Goal: Task Accomplishment & Management: Manage account settings

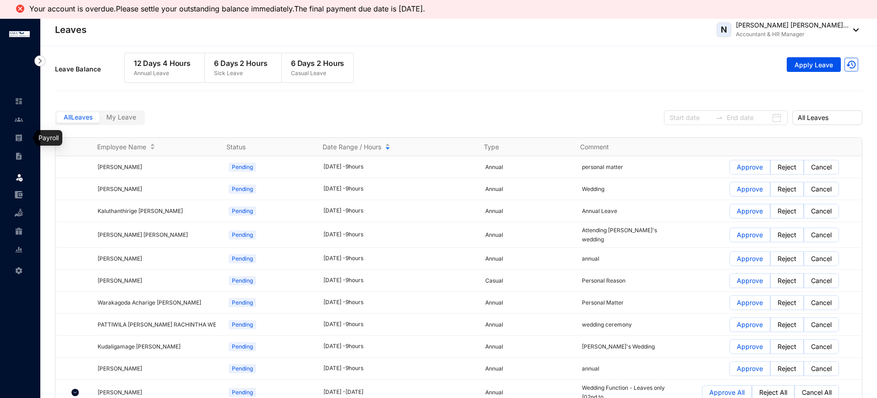
scroll to position [178, 0]
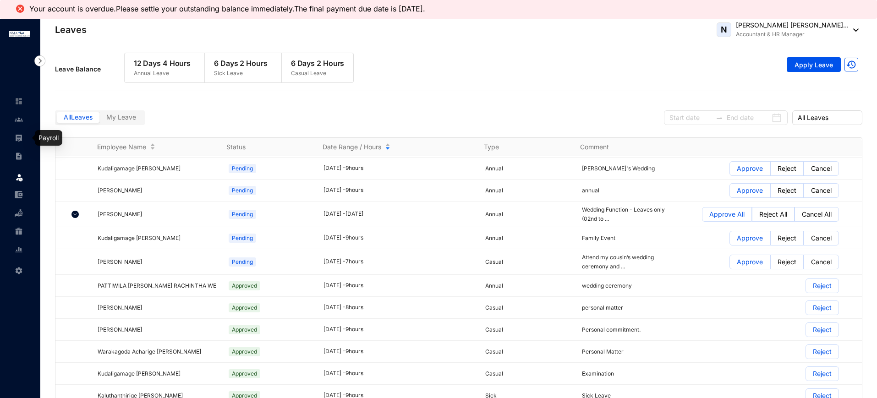
click at [18, 136] on img at bounding box center [19, 138] width 8 height 8
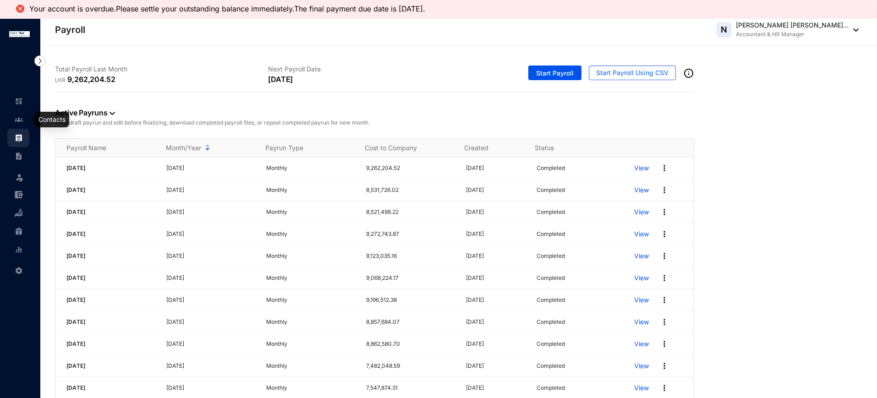
click at [20, 118] on img at bounding box center [19, 119] width 8 height 8
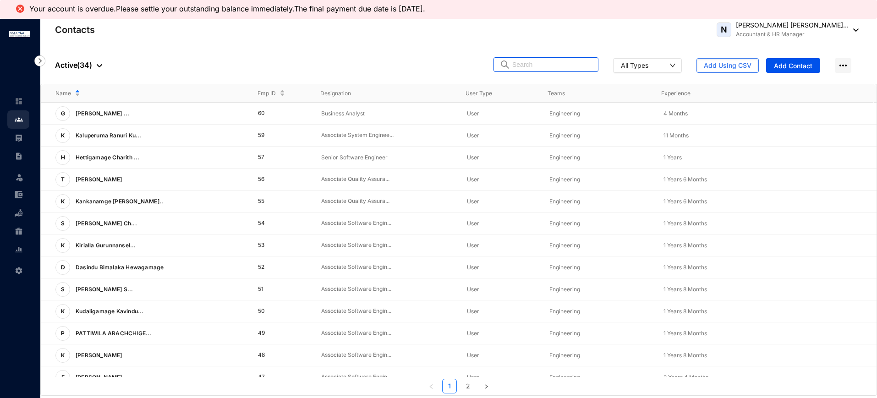
click at [544, 66] on input "text" at bounding box center [552, 65] width 80 height 14
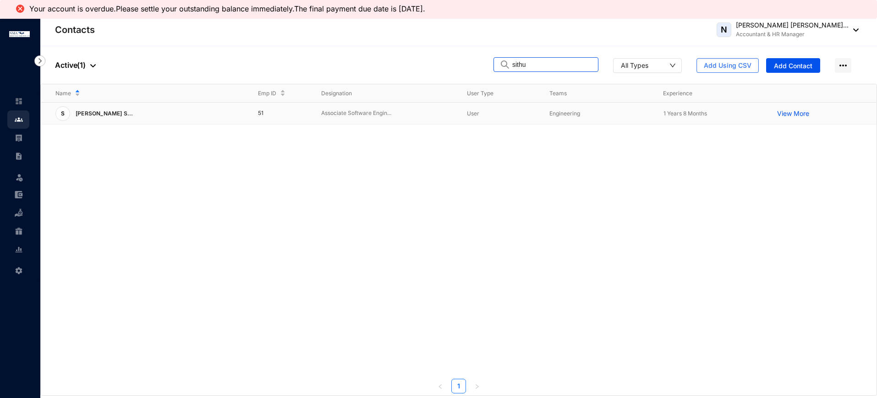
type input "sithu"
click at [177, 112] on div "S [PERSON_NAME] S..." at bounding box center [149, 113] width 188 height 15
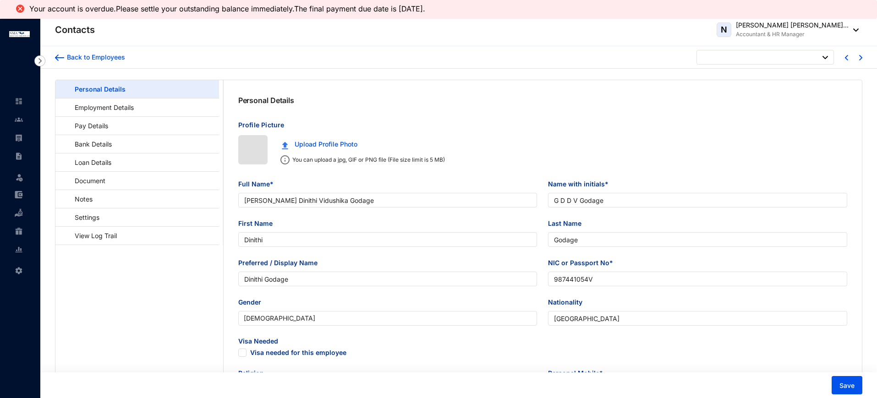
type input "[DATE]"
checkbox input "false"
type input "[PERSON_NAME] Sithum [PERSON_NAME]"
type input "S A Sithum [PERSON_NAME]"
type input "[PERSON_NAME]"
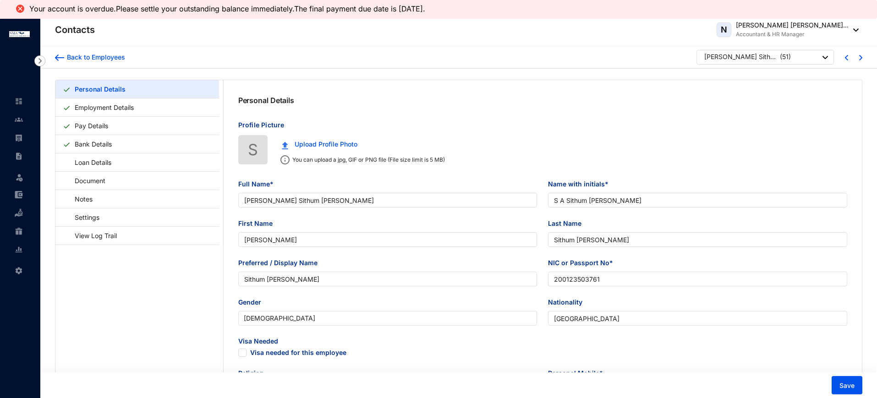
type input "Sithum [PERSON_NAME]"
type input "200123503761"
type input "0766420743"
type input "KARANDENIYA, KORATUWA WATTA, MIHIDU MW,MAMPITIYA, GALLE"
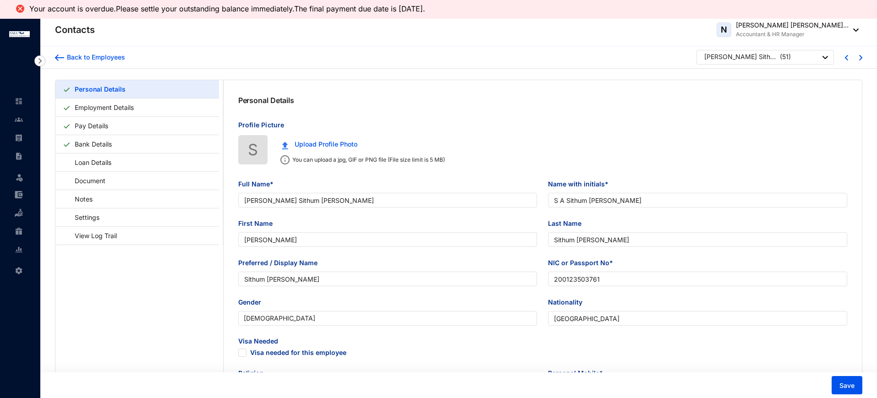
checkbox input "true"
type input "Deepika"
type input "0773443649"
type input "[DATE]"
click at [137, 108] on link "Employment Details" at bounding box center [104, 107] width 66 height 19
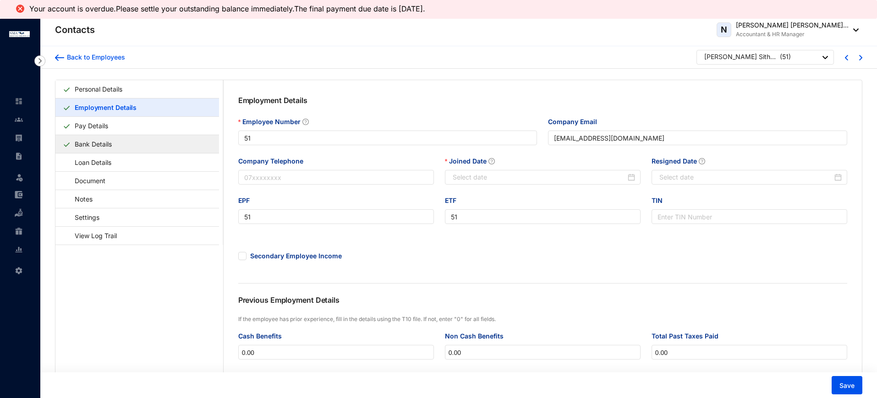
type input "[DATE]"
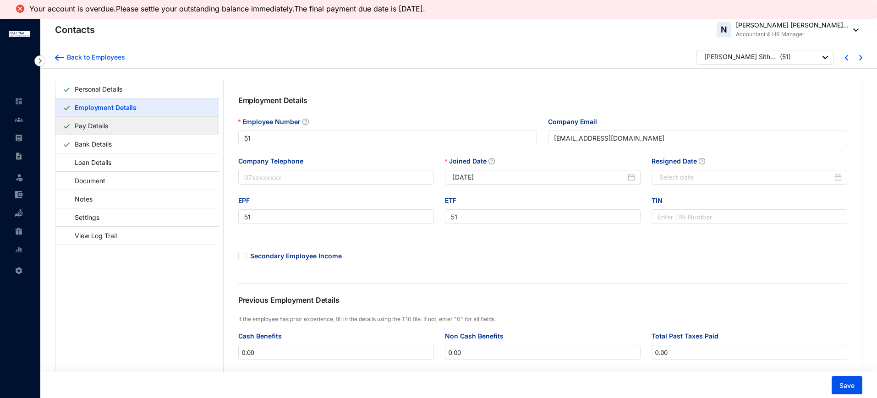
click at [104, 128] on link "Pay Details" at bounding box center [91, 125] width 41 height 19
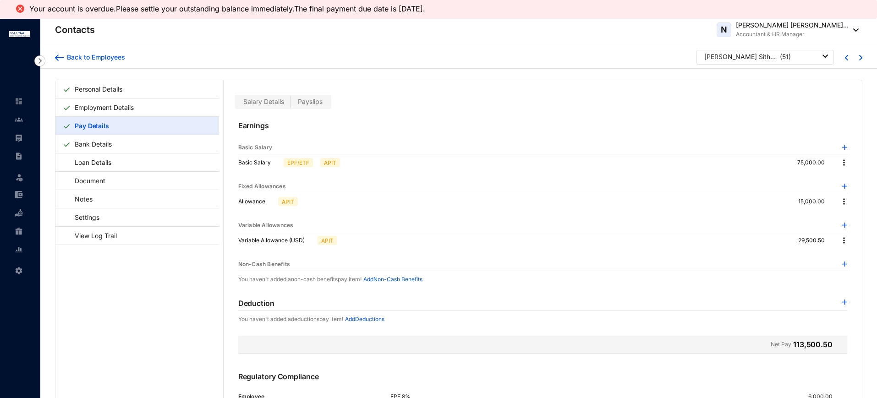
click at [312, 99] on span "Payslips" at bounding box center [310, 102] width 25 height 8
click at [291, 104] on input "Payslips" at bounding box center [291, 104] width 0 height 0
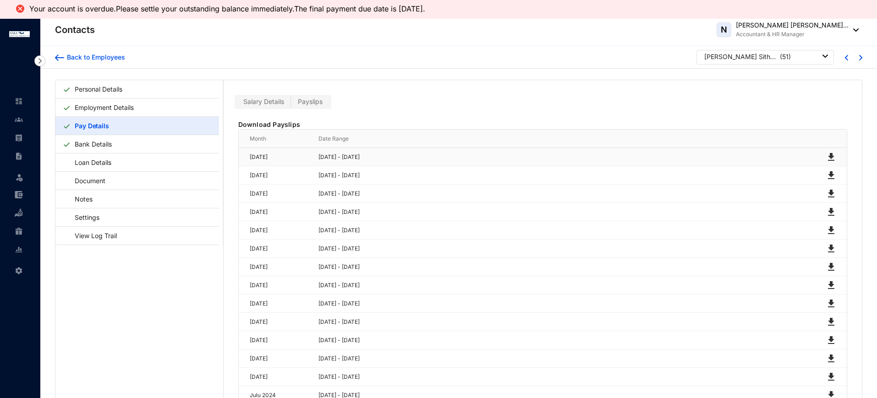
click at [830, 152] on img at bounding box center [831, 157] width 11 height 11
click at [122, 94] on link "Personal Details" at bounding box center [98, 89] width 55 height 19
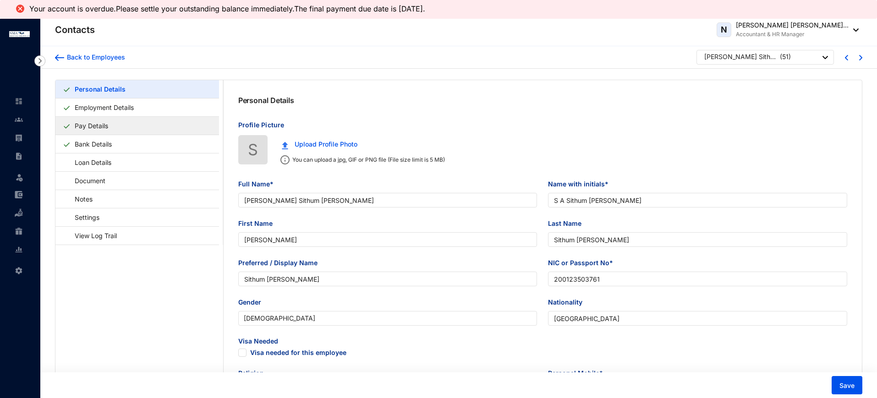
type input "[DATE]"
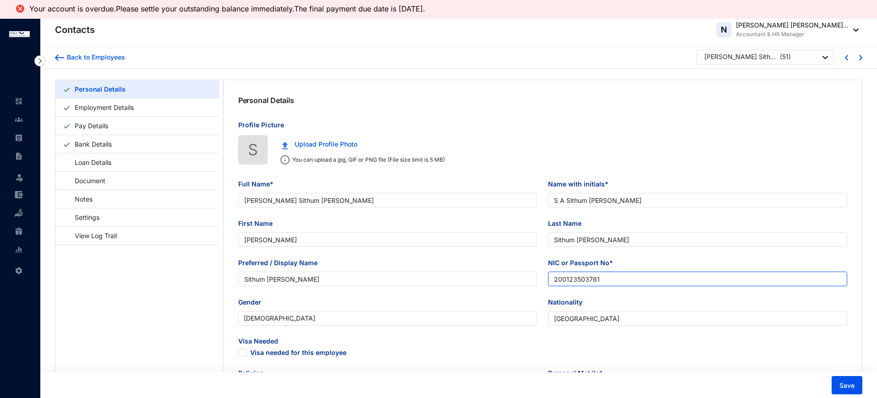
drag, startPoint x: 617, startPoint y: 282, endPoint x: 473, endPoint y: 292, distance: 144.7
click at [475, 293] on div "Preferred / Display Name Sithum [PERSON_NAME] NIC or Passport No* 200123503761" at bounding box center [543, 277] width 620 height 39
